Goal: Information Seeking & Learning: Learn about a topic

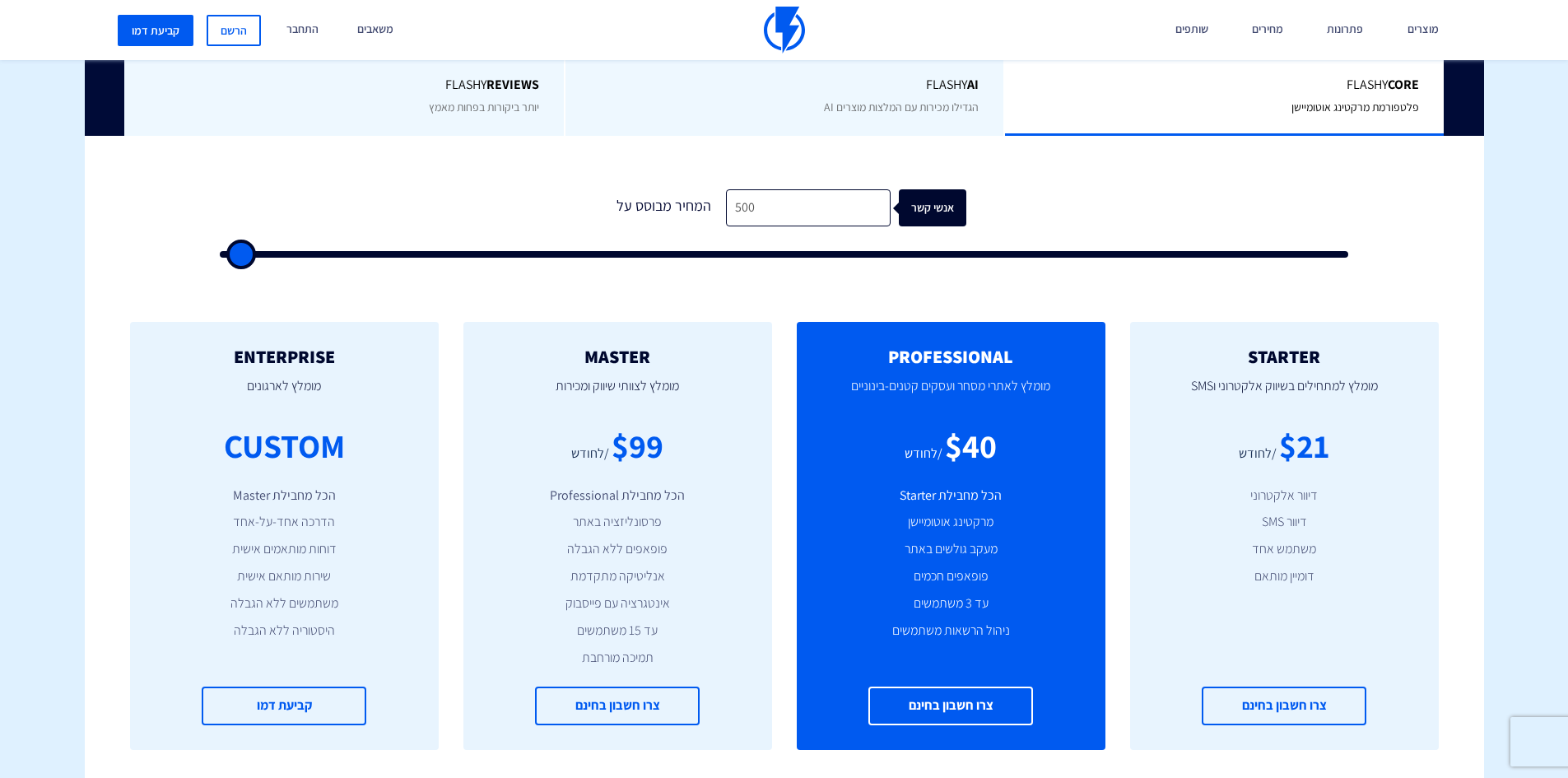
scroll to position [412, 0]
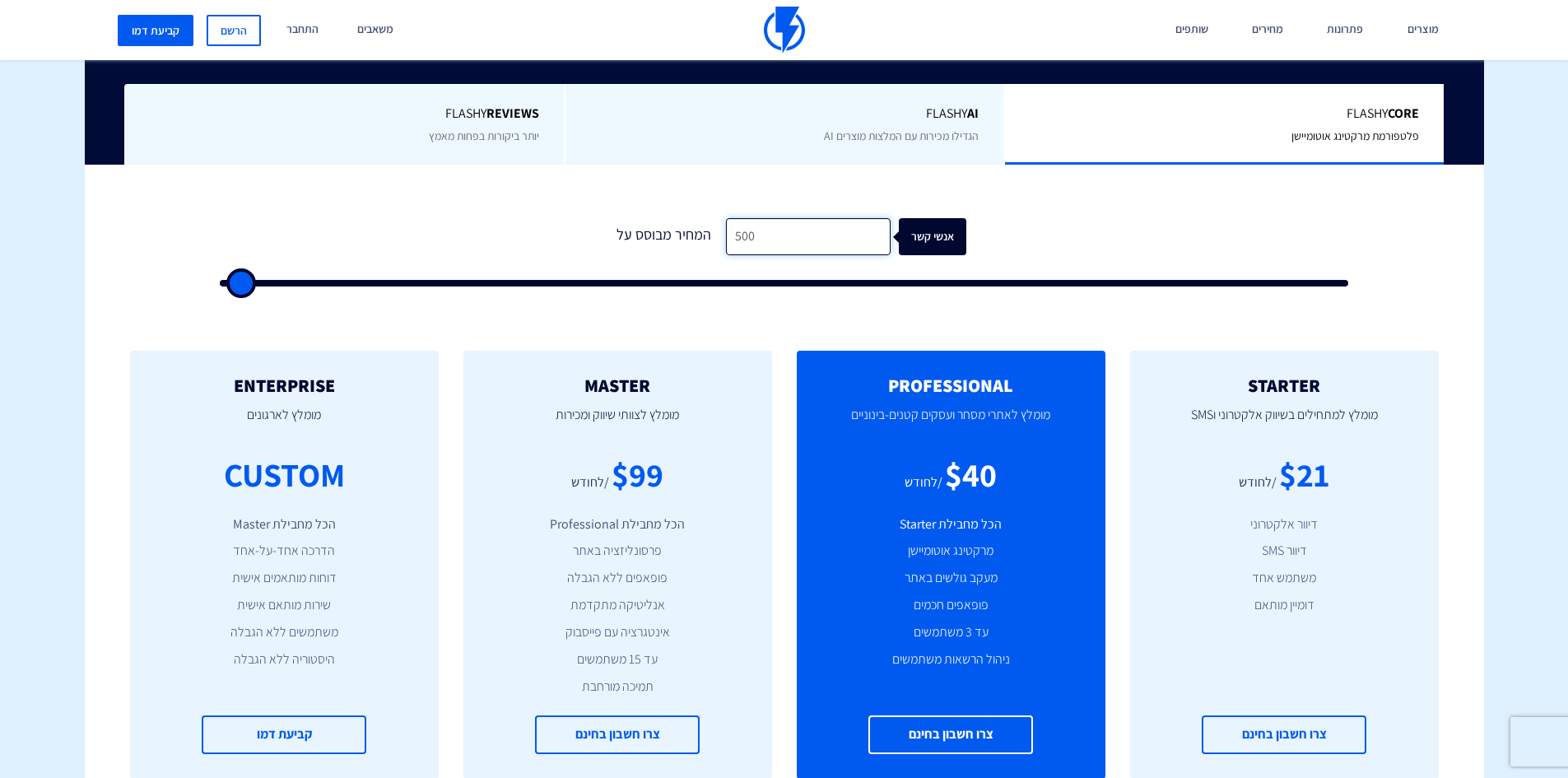
click at [749, 238] on input "500" at bounding box center [808, 236] width 165 height 37
type input "2"
type input "500"
type input "22"
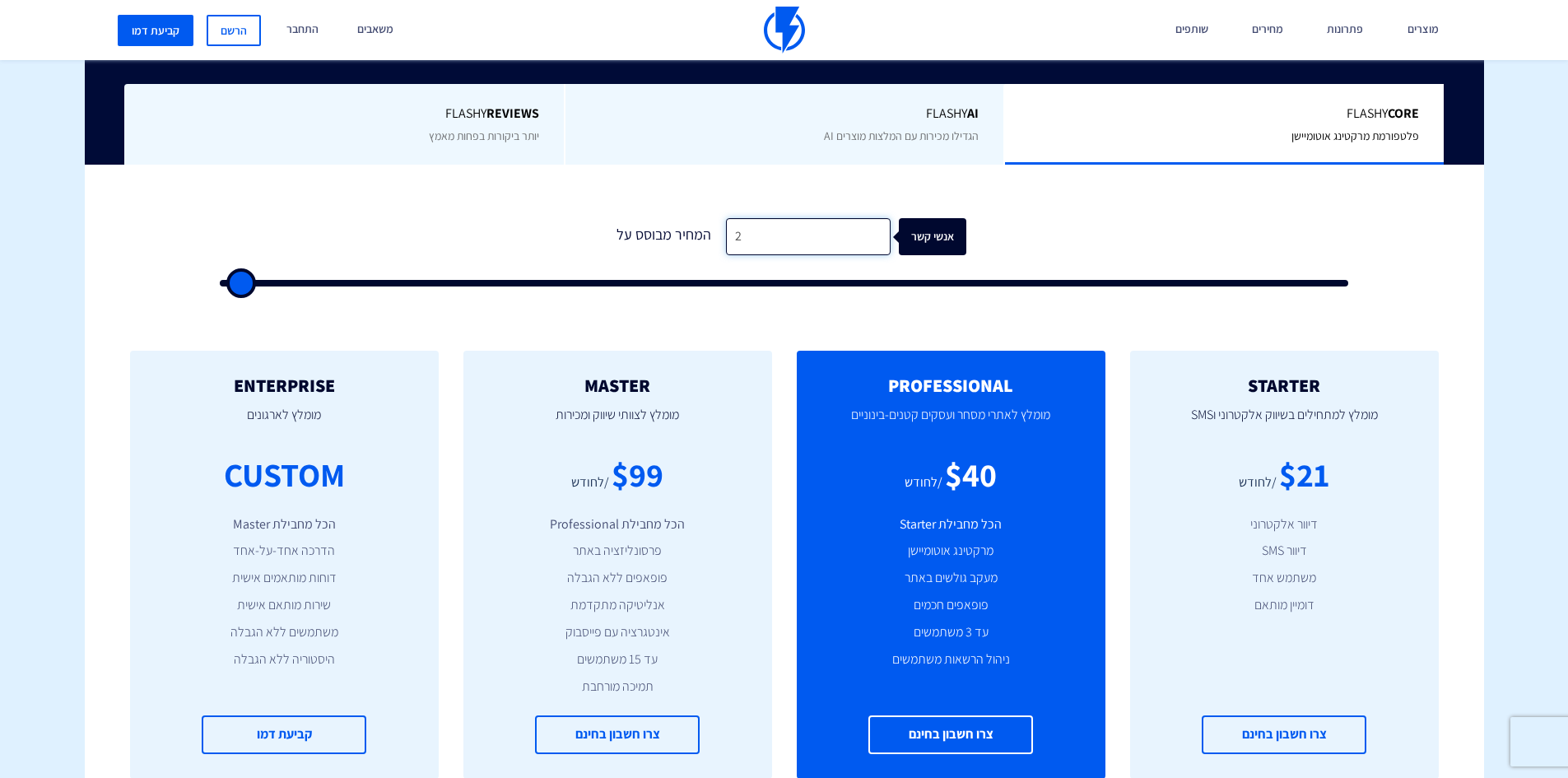
type input "500"
type input "220"
type input "500"
type input "2,200"
type input "2000"
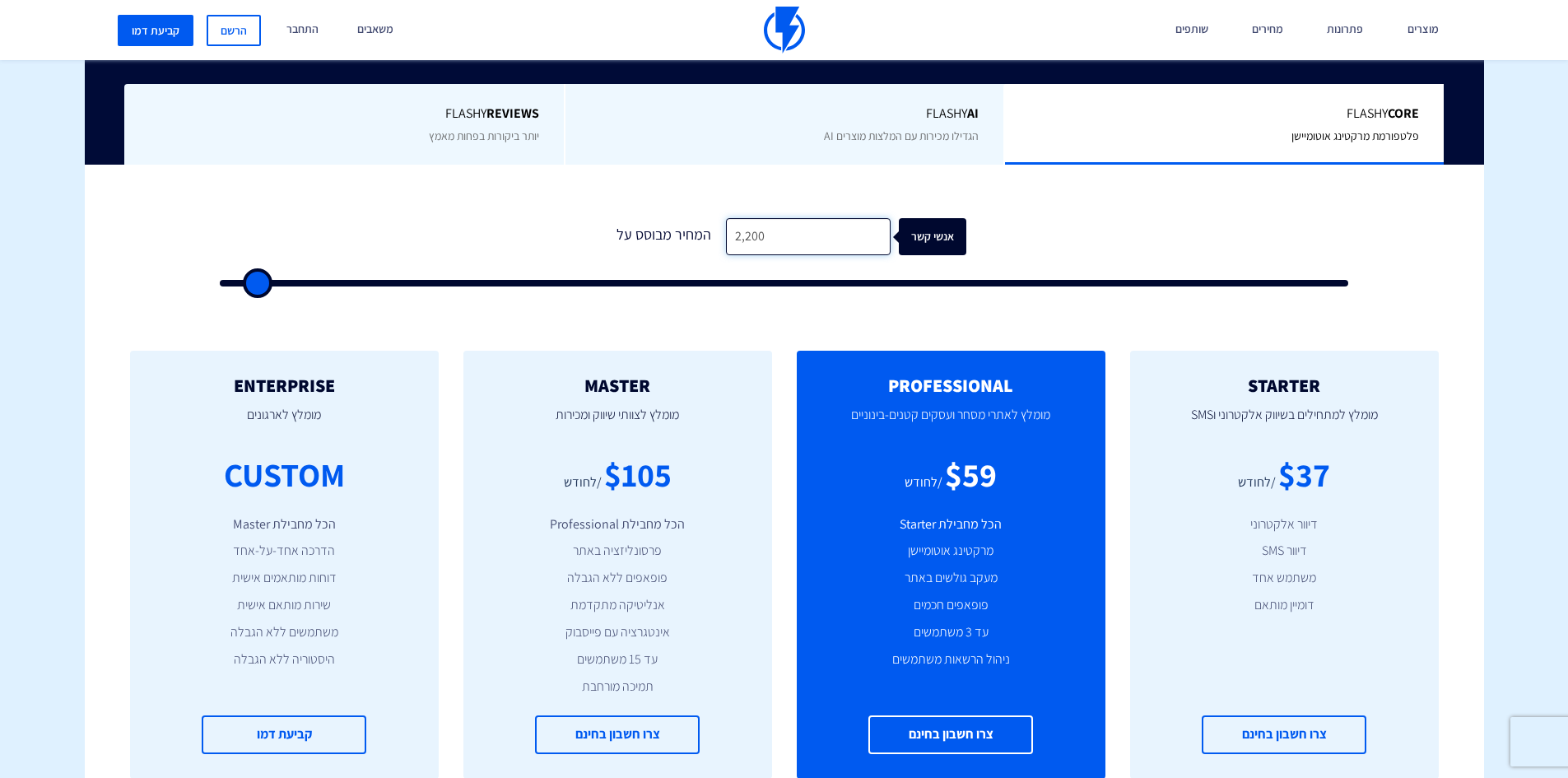
type input "22,000"
type input "22000"
click at [751, 229] on input "22,000" at bounding box center [808, 236] width 165 height 37
click at [749, 229] on input "22,000" at bounding box center [808, 236] width 165 height 37
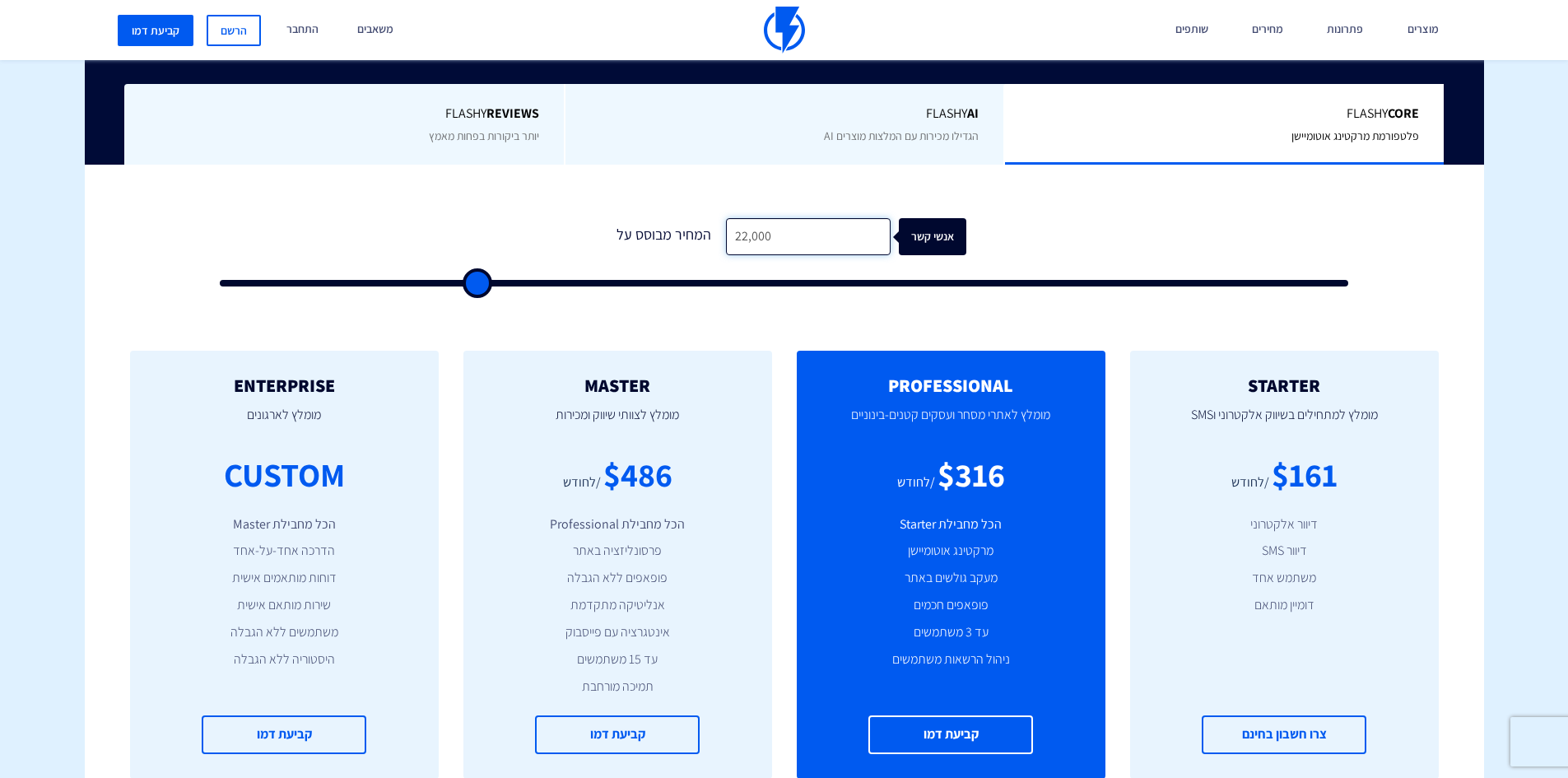
type input "2"
type input "500"
type input "23"
type input "500"
type input "230"
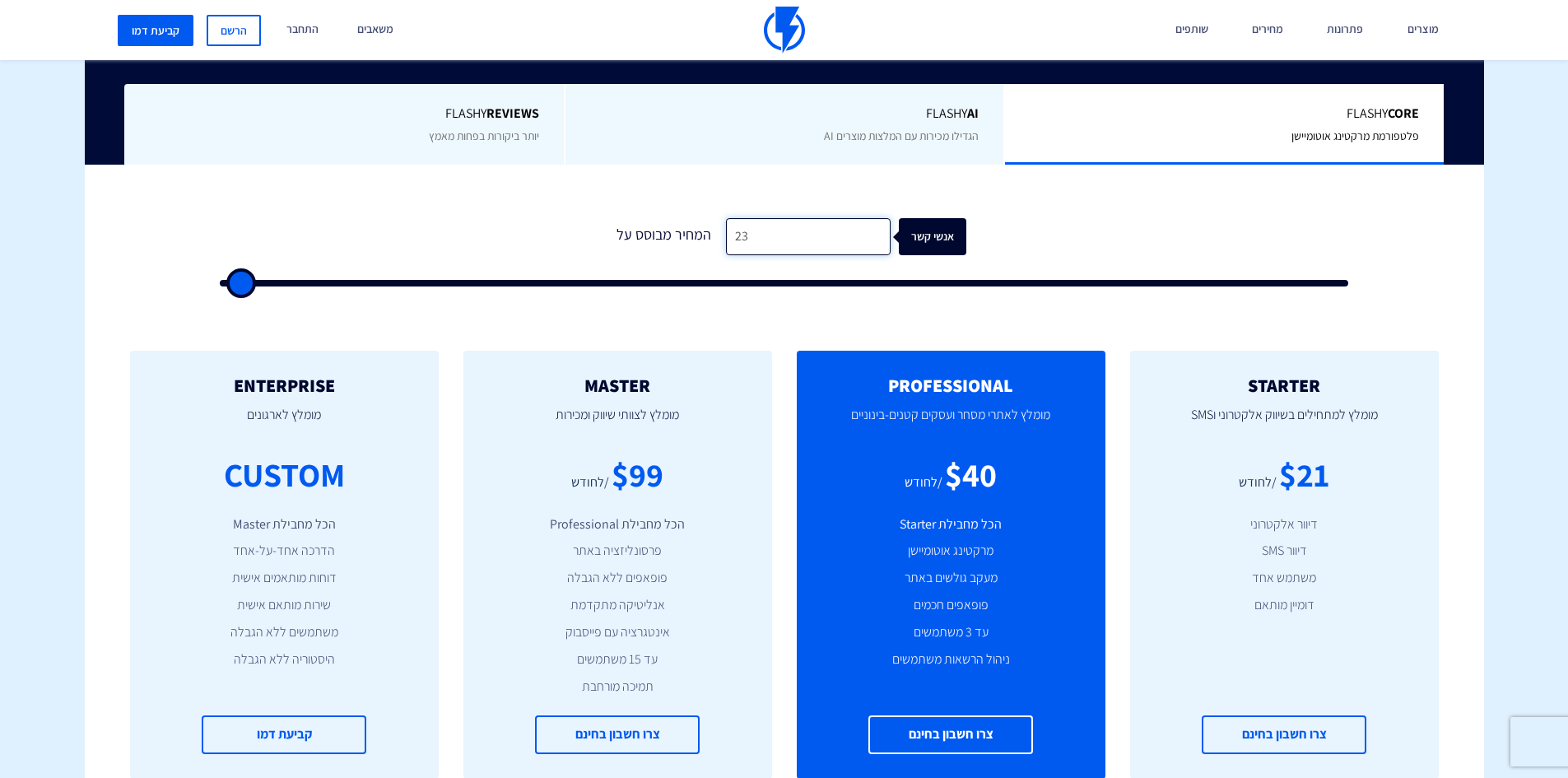
type input "500"
type input "2,300"
type input "2500"
type input "23,000"
type input "23000"
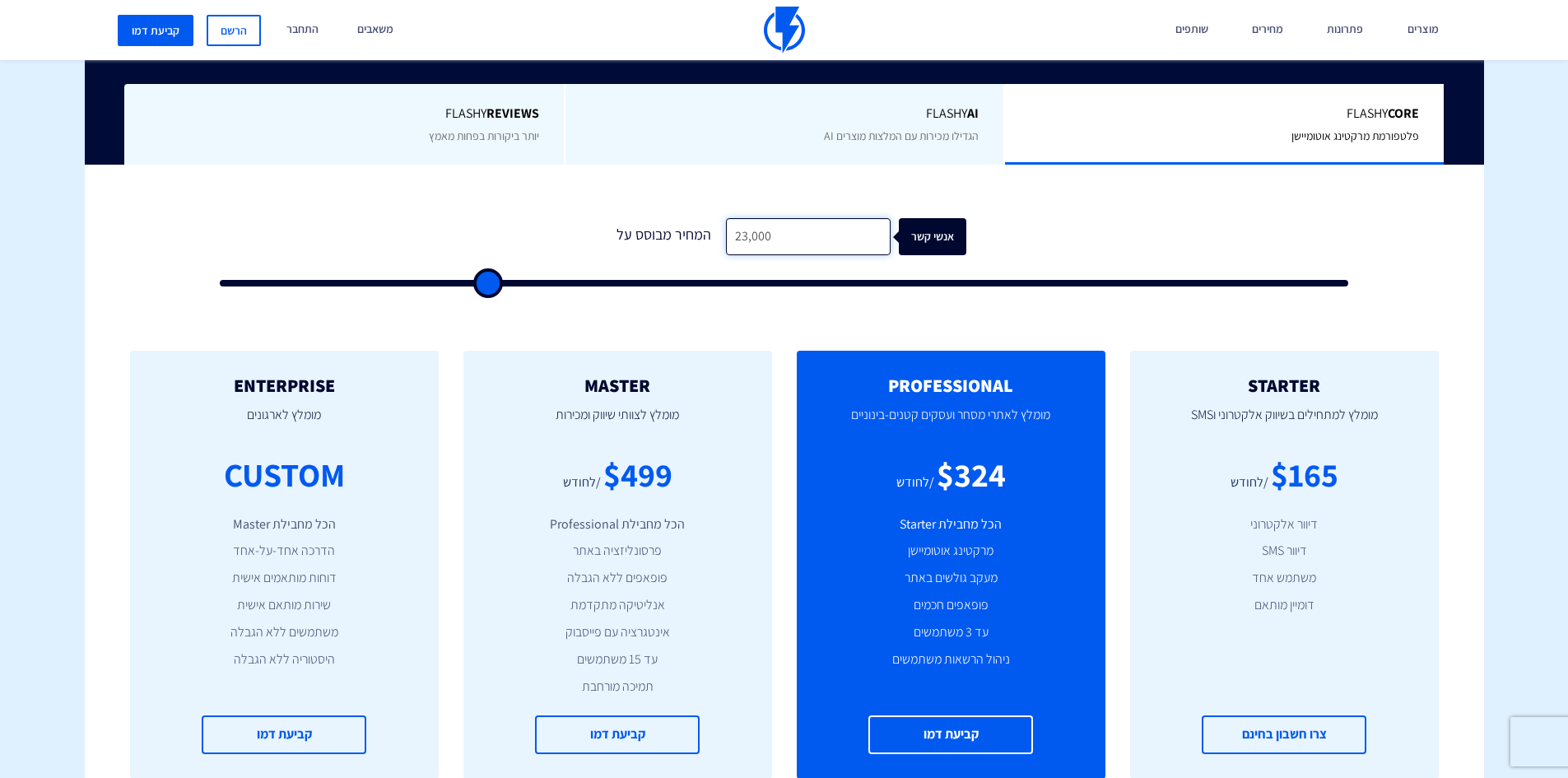
type input "23,000"
